Goal: Task Accomplishment & Management: Use online tool/utility

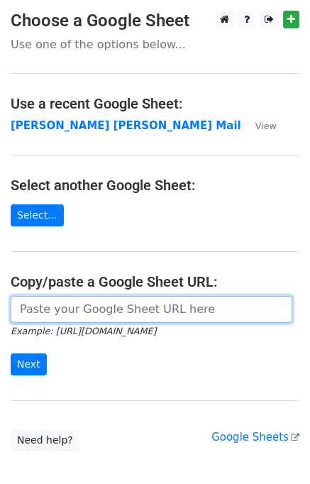
click at [61, 313] on input "url" at bounding box center [152, 309] width 282 height 27
click at [118, 307] on input "url" at bounding box center [152, 309] width 282 height 27
type input "https://docs.google.com/spreadsheets/d/1zUKhxjrhozHMhydIMYEveZTpRvy8Oh7onxeYEfa…"
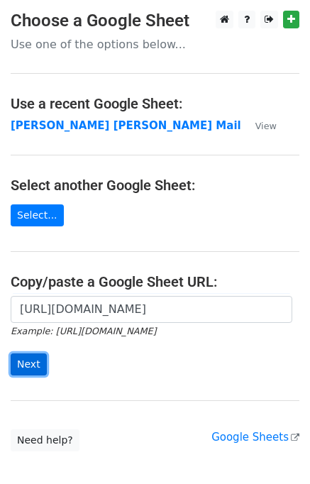
click at [36, 354] on input "Next" at bounding box center [29, 365] width 36 height 22
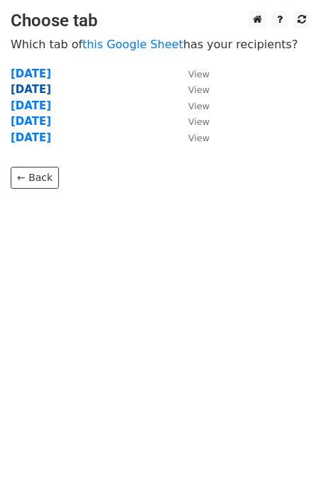
click at [29, 89] on strong "Tuesday" at bounding box center [31, 89] width 40 height 13
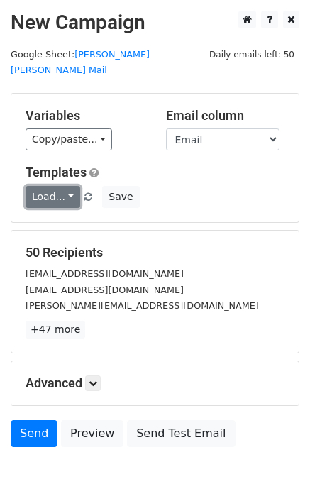
click at [38, 186] on link "Load..." at bounding box center [53, 197] width 55 height 22
